Goal: Task Accomplishment & Management: Complete application form

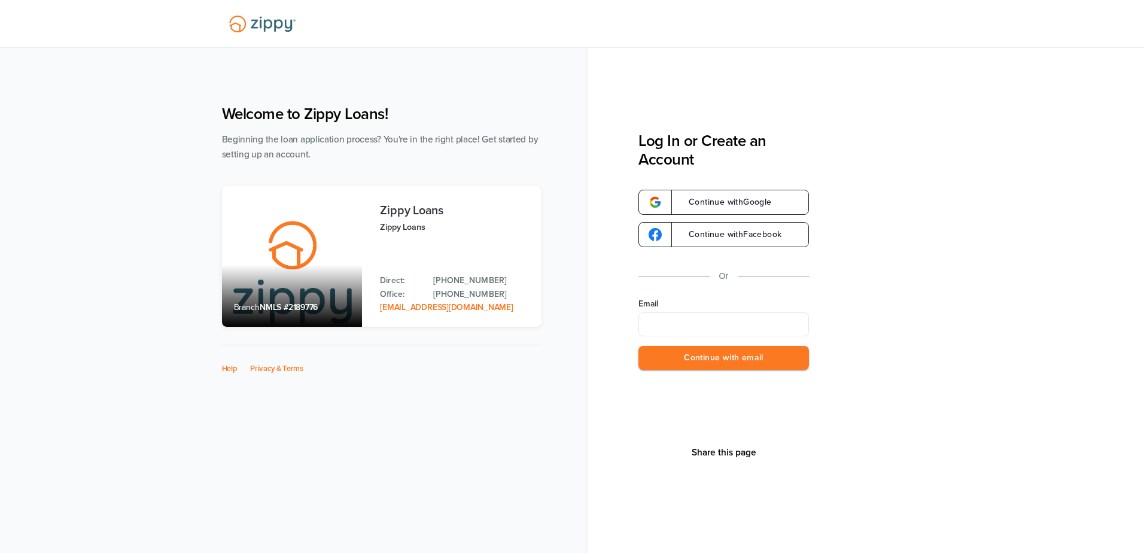
click at [686, 317] on input "Email" at bounding box center [724, 324] width 171 height 24
type input "**********"
click at [690, 363] on button "Continue with email" at bounding box center [724, 358] width 171 height 25
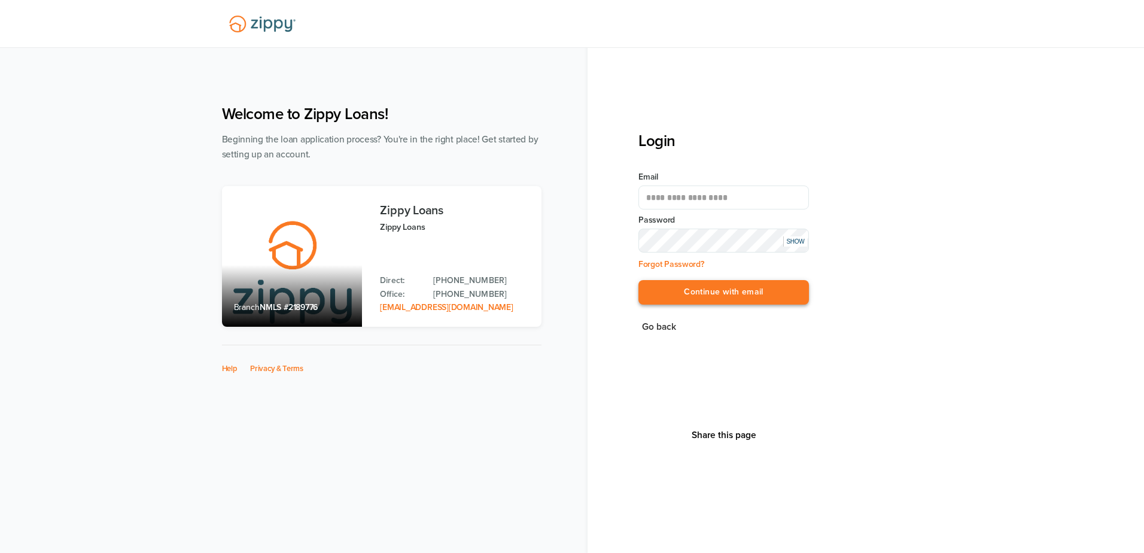
click at [699, 293] on button "Continue with email" at bounding box center [724, 292] width 171 height 25
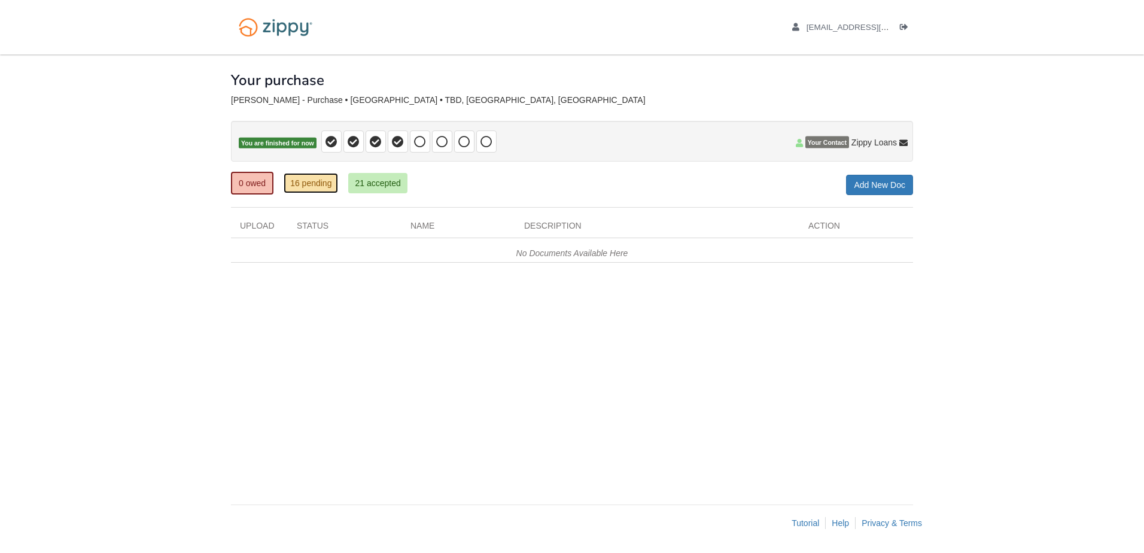
click at [309, 187] on link "16 pending" at bounding box center [311, 183] width 54 height 20
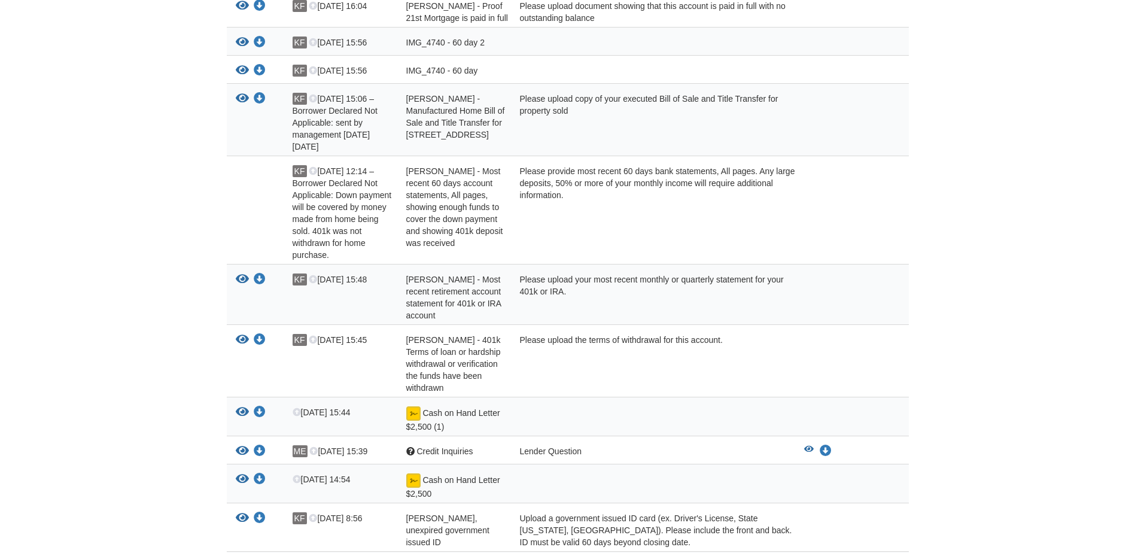
scroll to position [323, 0]
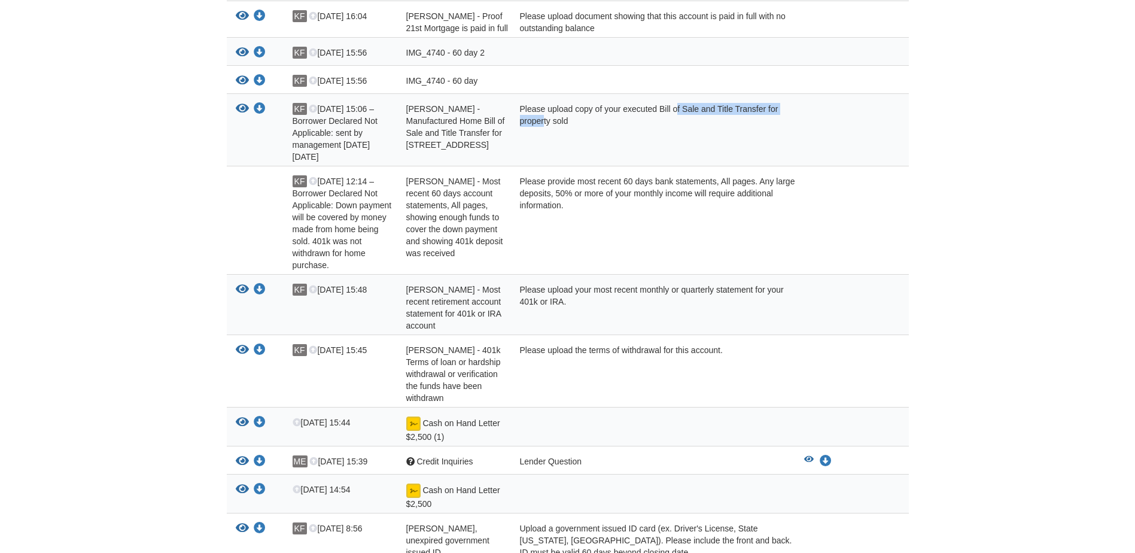
drag, startPoint x: 655, startPoint y: 107, endPoint x: 790, endPoint y: 109, distance: 134.7
click at [790, 109] on div "Please upload copy of your executed Bill of Sale and Title Transfer for propert…" at bounding box center [653, 133] width 284 height 60
drag, startPoint x: 790, startPoint y: 109, endPoint x: 782, endPoint y: 115, distance: 9.8
click at [790, 114] on div "Please upload copy of your executed Bill of Sale and Title Transfer for propert…" at bounding box center [653, 133] width 284 height 60
click at [667, 101] on div "View your document Download your document KF Sep 15 15:06 – Borrower Declared N…" at bounding box center [568, 130] width 682 height 72
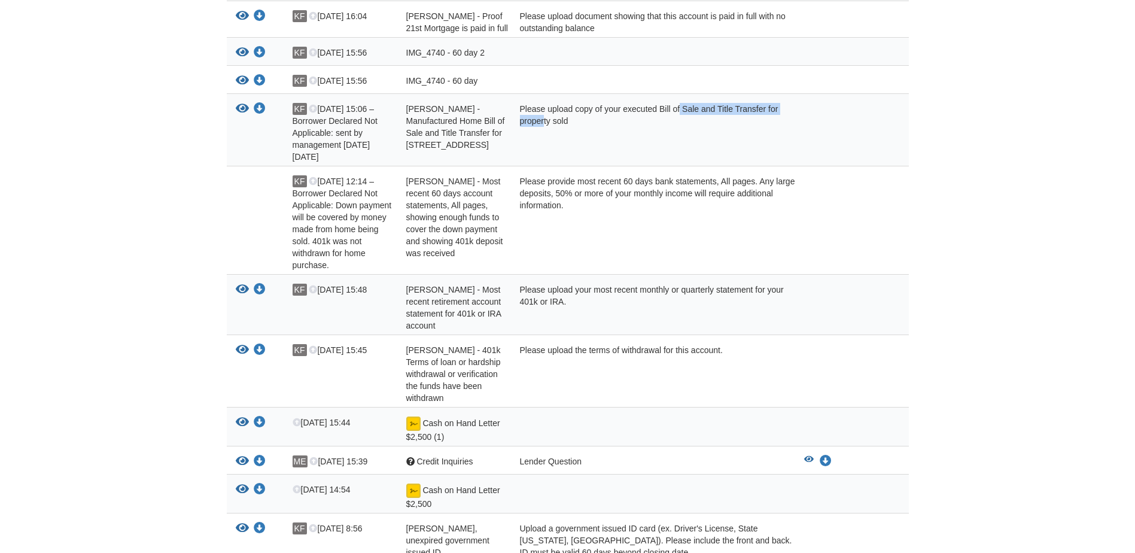
drag, startPoint x: 659, startPoint y: 106, endPoint x: 792, endPoint y: 107, distance: 132.9
click at [792, 107] on div "Please upload copy of your executed Bill of Sale and Title Transfer for propert…" at bounding box center [653, 133] width 284 height 60
drag, startPoint x: 792, startPoint y: 107, endPoint x: 769, endPoint y: 143, distance: 43.0
click at [769, 143] on div "Please upload copy of your executed Bill of Sale and Title Transfer for propert…" at bounding box center [653, 133] width 284 height 60
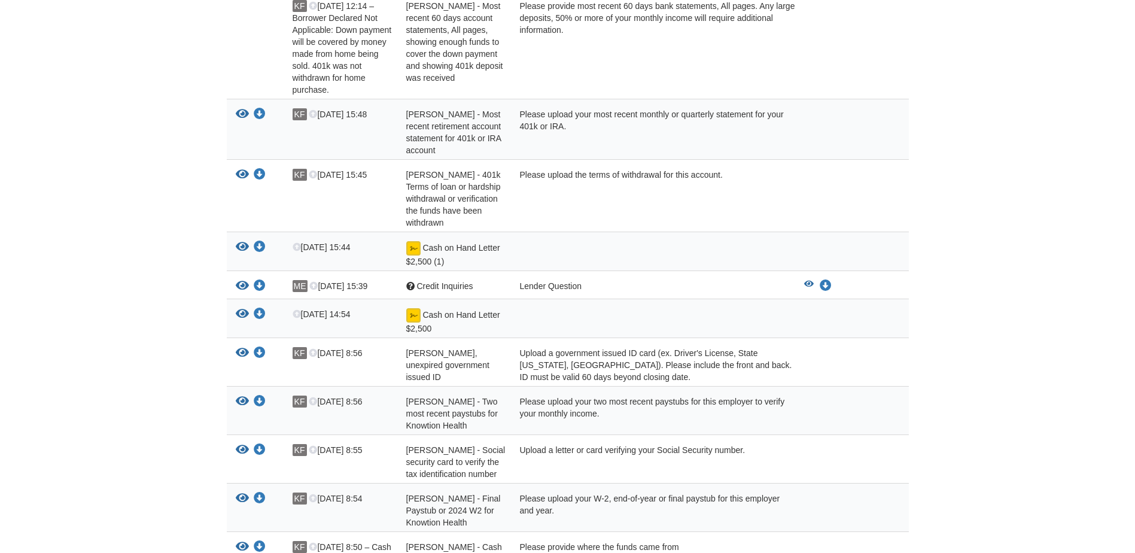
scroll to position [503, 0]
